Goal: Task Accomplishment & Management: Manage account settings

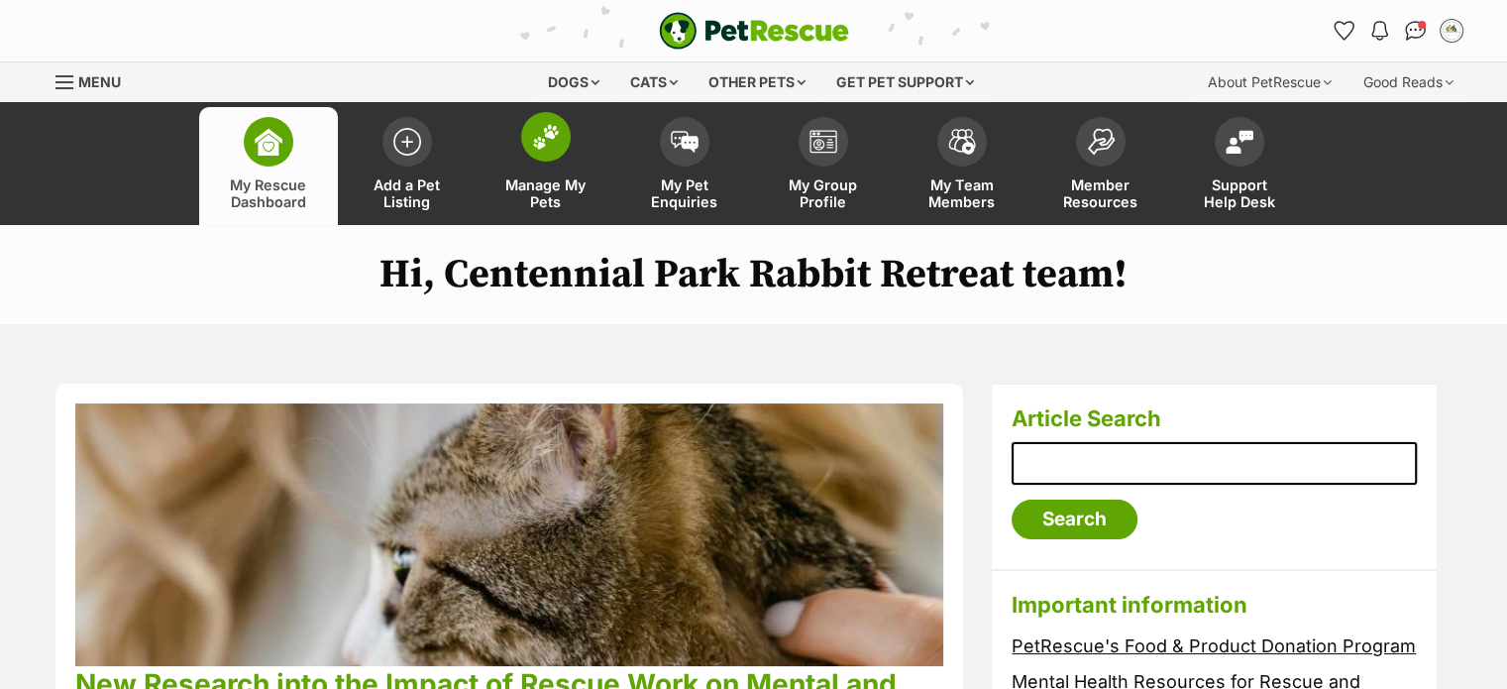
click at [517, 150] on link "Manage My Pets" at bounding box center [546, 166] width 139 height 118
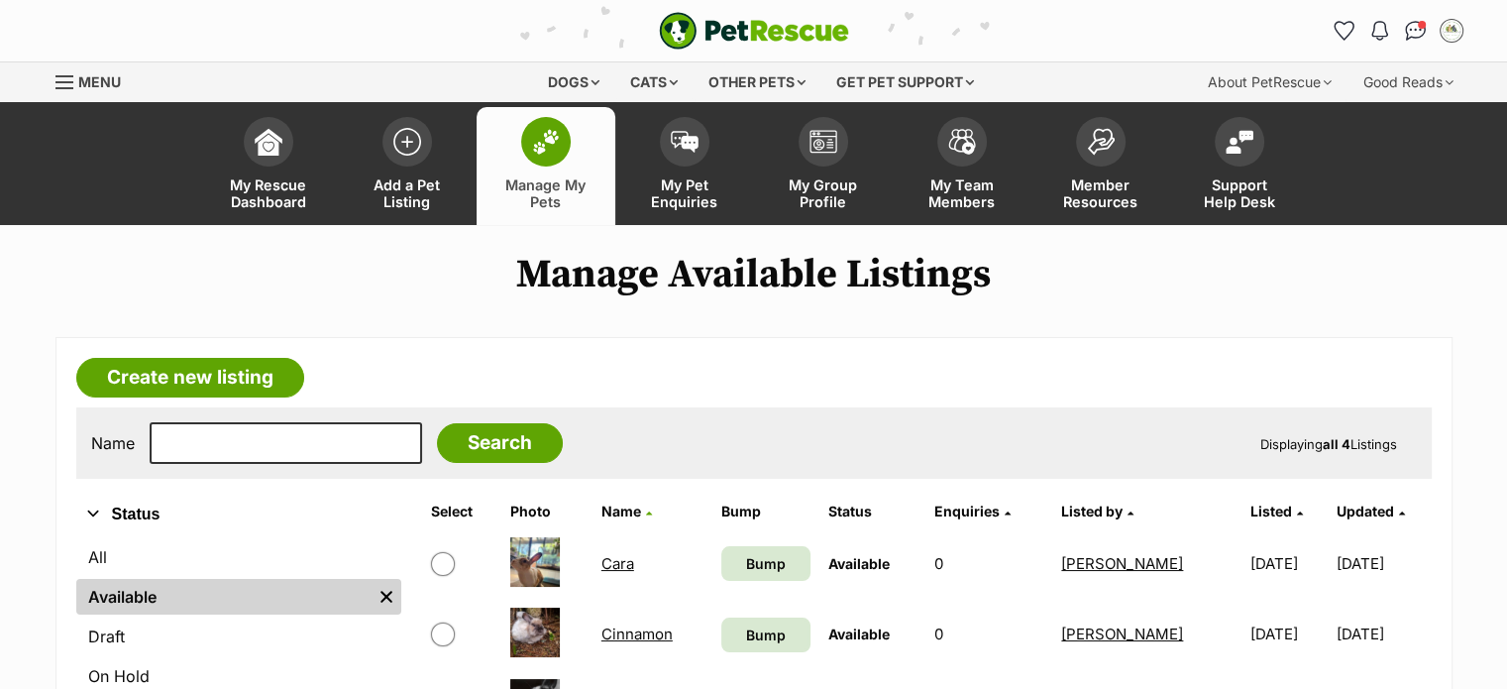
scroll to position [353, 0]
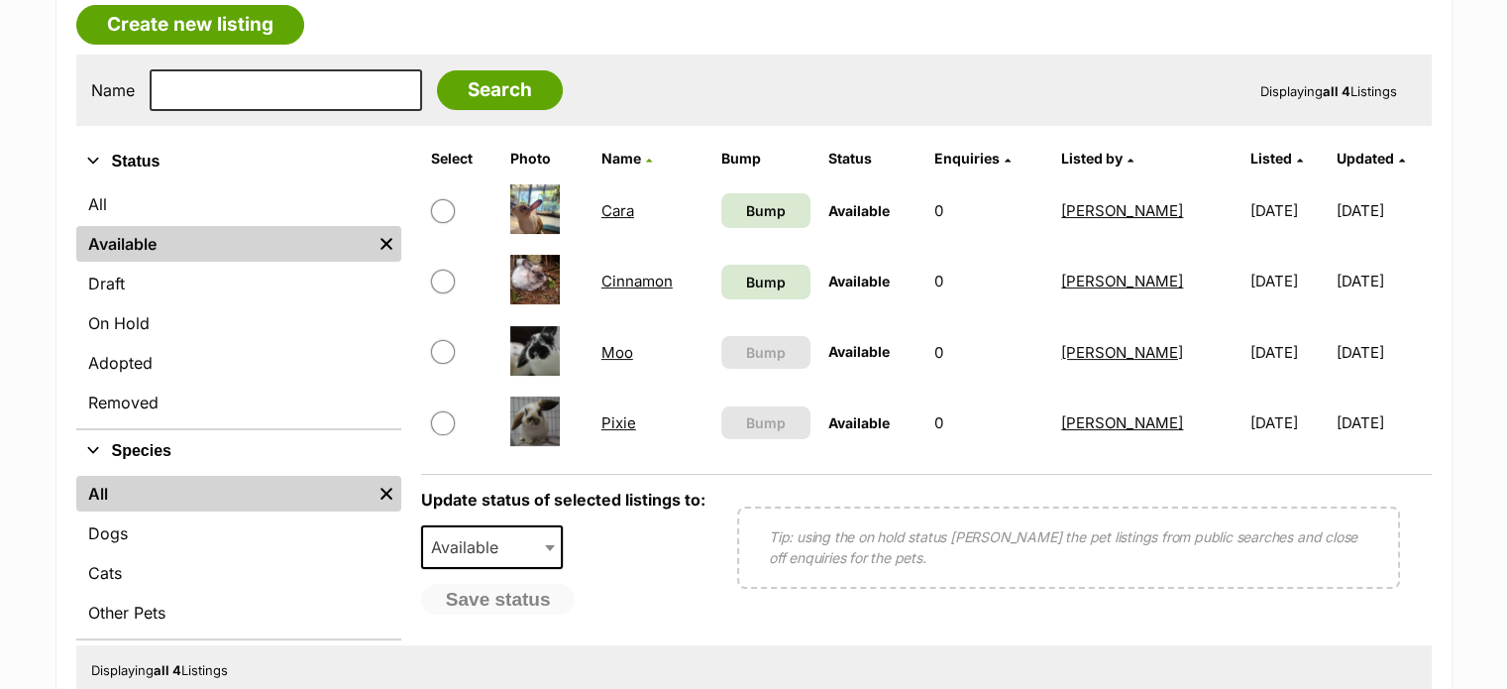
click at [616, 346] on link "Moo" at bounding box center [618, 352] width 32 height 19
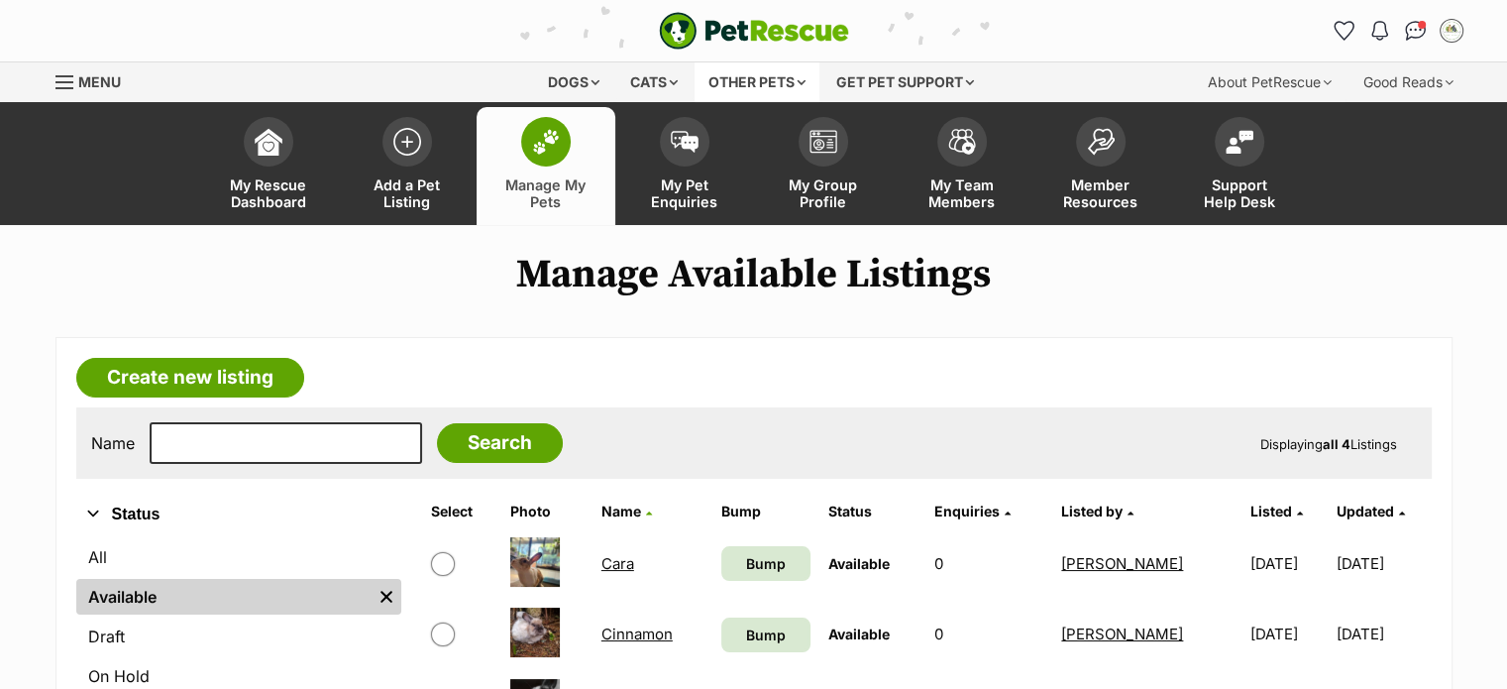
click at [754, 78] on div "Other pets" at bounding box center [757, 82] width 125 height 40
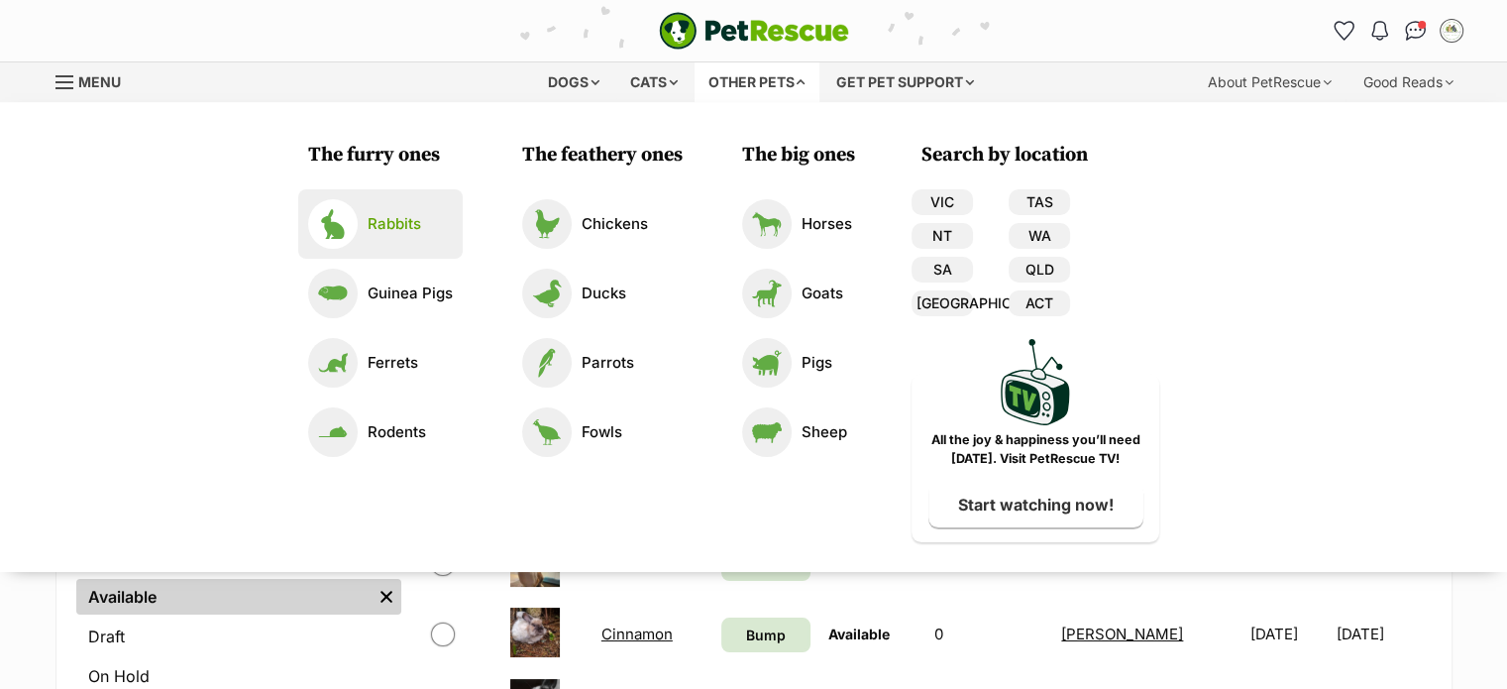
click at [369, 231] on p "Rabbits" at bounding box center [395, 224] width 54 height 23
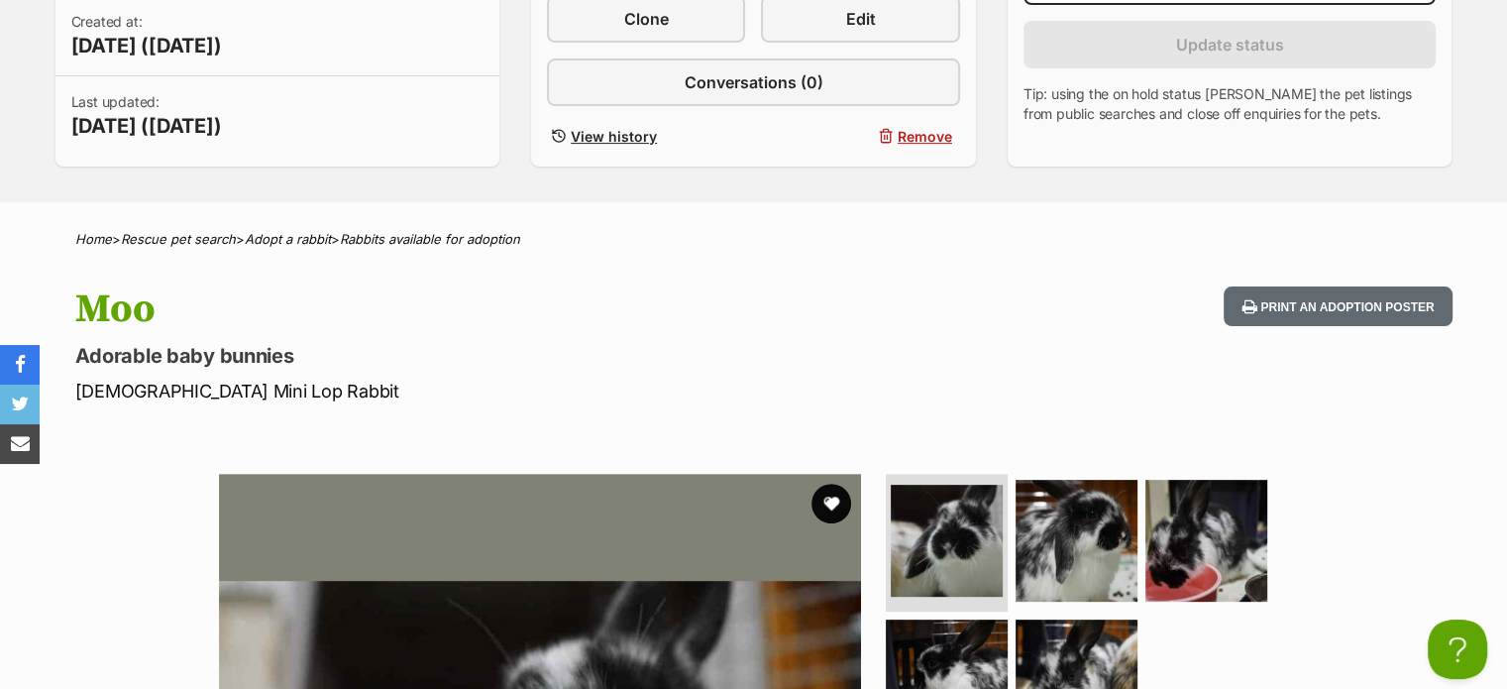
scroll to position [479, 0]
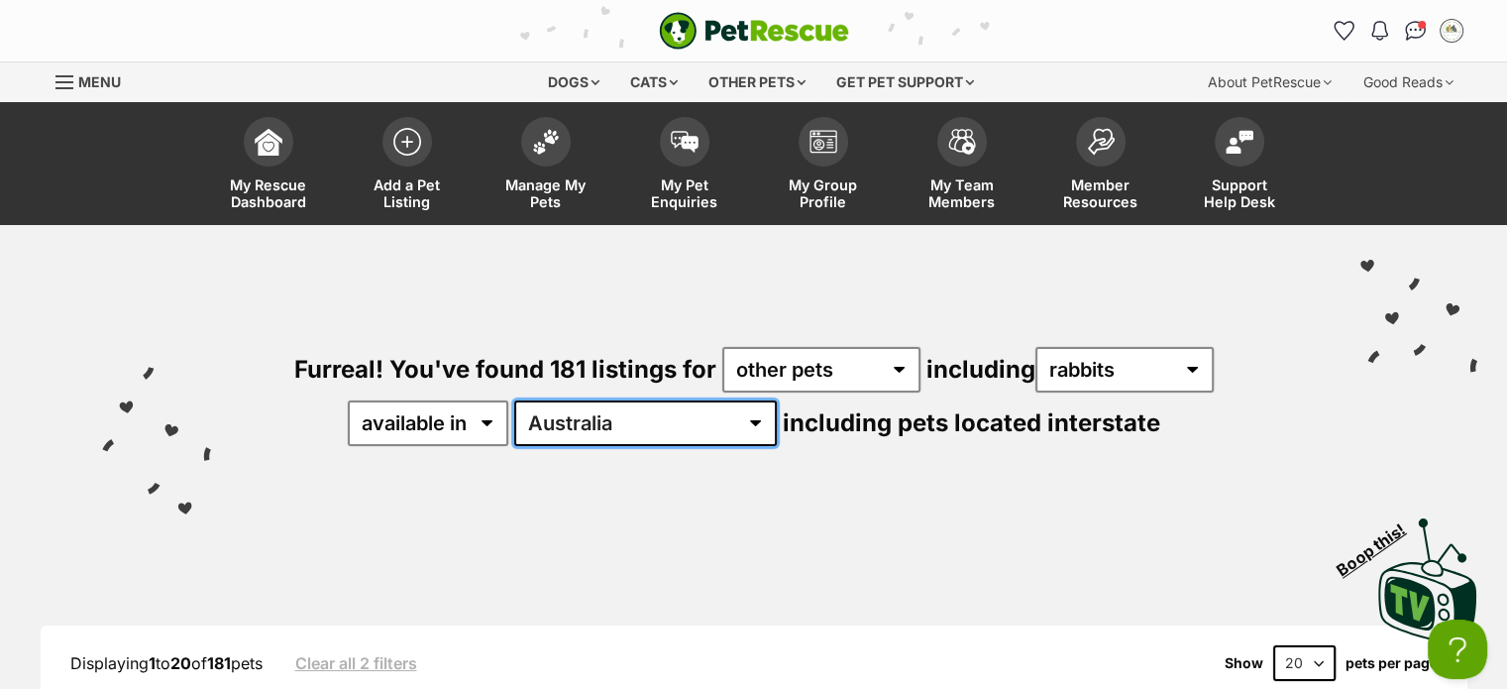
click at [620, 424] on select "Australia ACT NSW NT SA TAS VIC WA" at bounding box center [645, 423] width 263 height 46
select select "[GEOGRAPHIC_DATA]"
click at [577, 400] on select "Australia ACT NSW NT SA TAS VIC WA" at bounding box center [645, 423] width 263 height 46
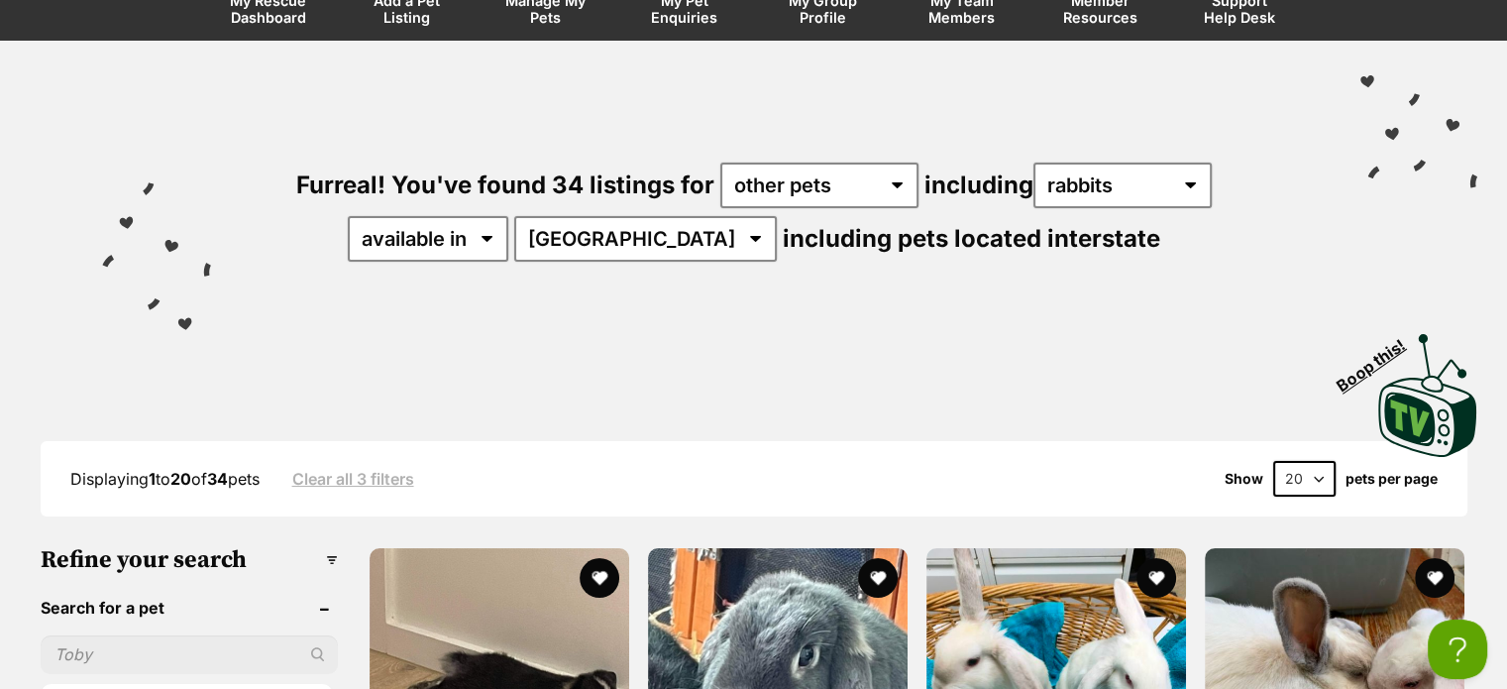
scroll to position [182, 0]
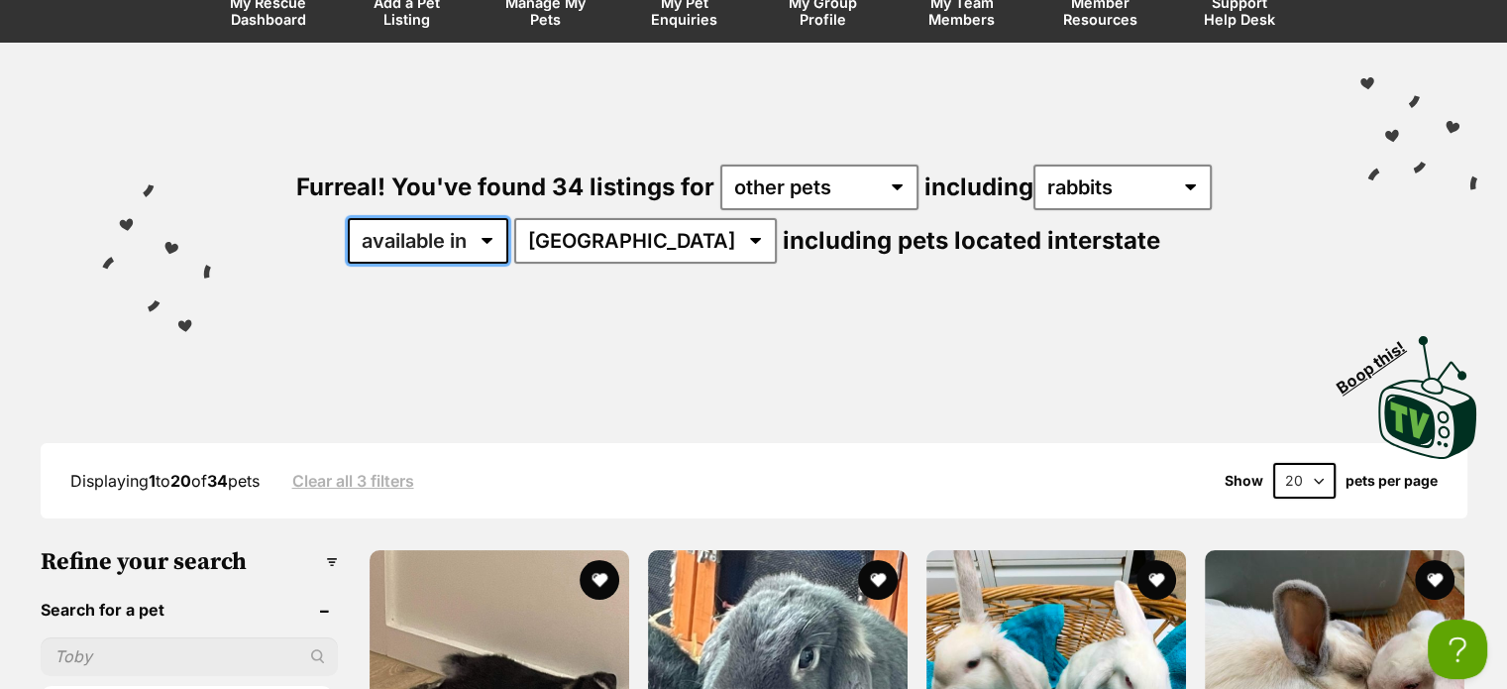
click at [484, 244] on select "available in located in" at bounding box center [428, 241] width 161 height 46
select select "disabled"
click at [408, 218] on select "available in located in" at bounding box center [428, 241] width 161 height 46
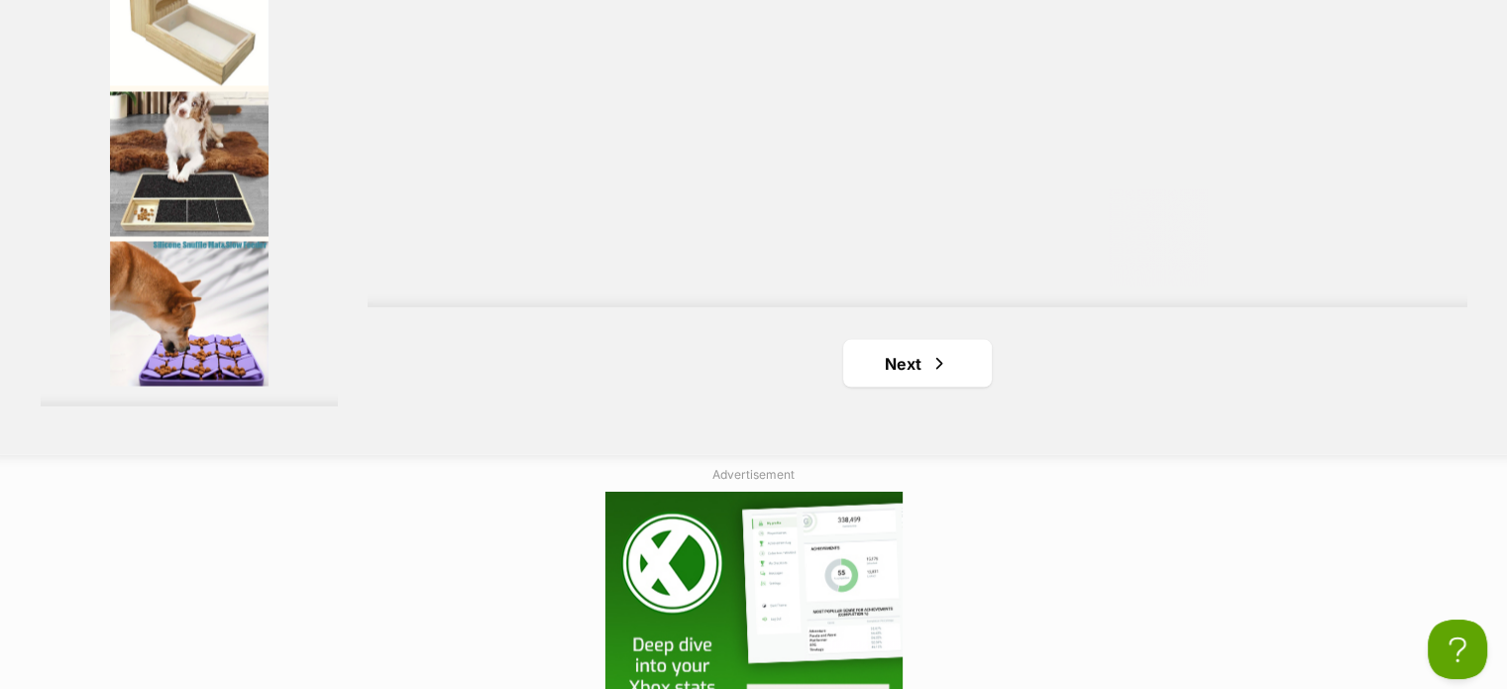
scroll to position [3928, 0]
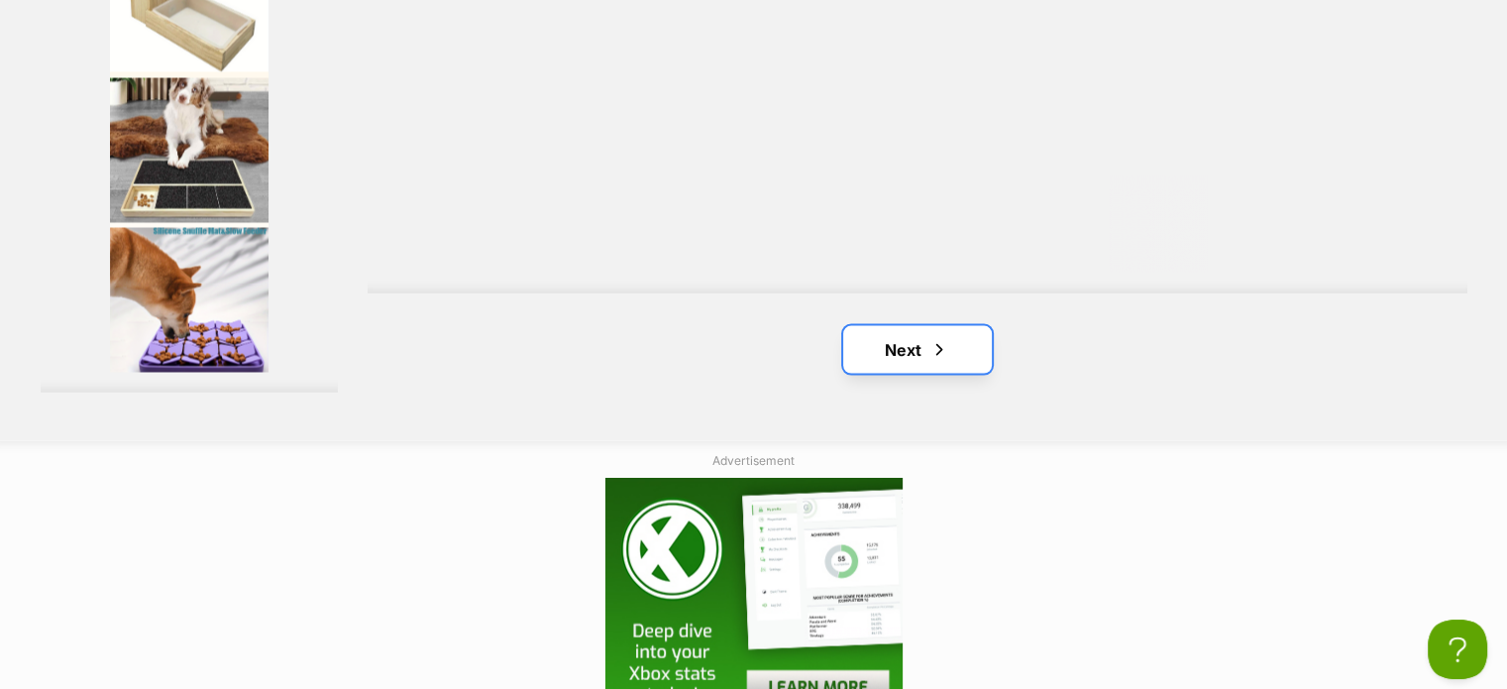
click at [912, 341] on link "Next" at bounding box center [917, 350] width 149 height 48
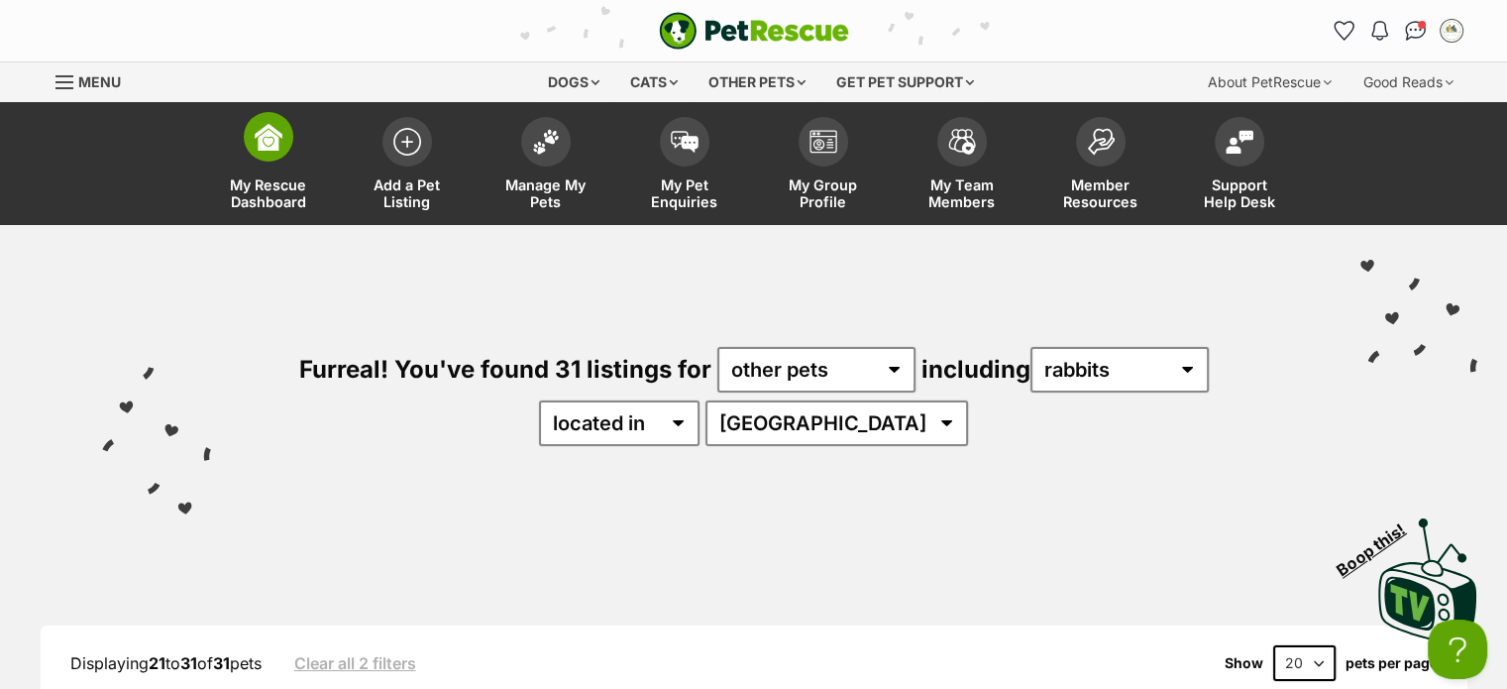
click at [273, 140] on img at bounding box center [269, 137] width 28 height 28
